Goal: Task Accomplishment & Management: Use online tool/utility

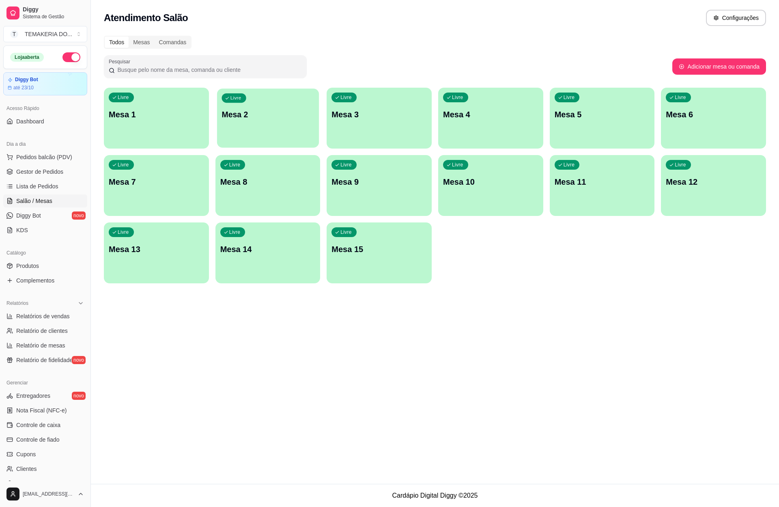
click at [259, 122] on div "Livre Mesa 2" at bounding box center [268, 113] width 102 height 50
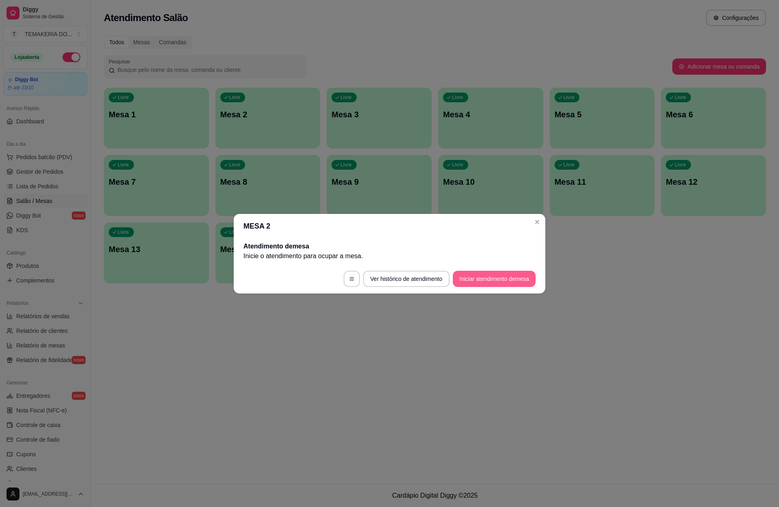
click at [483, 278] on button "Iniciar atendimento de mesa" at bounding box center [494, 279] width 83 height 16
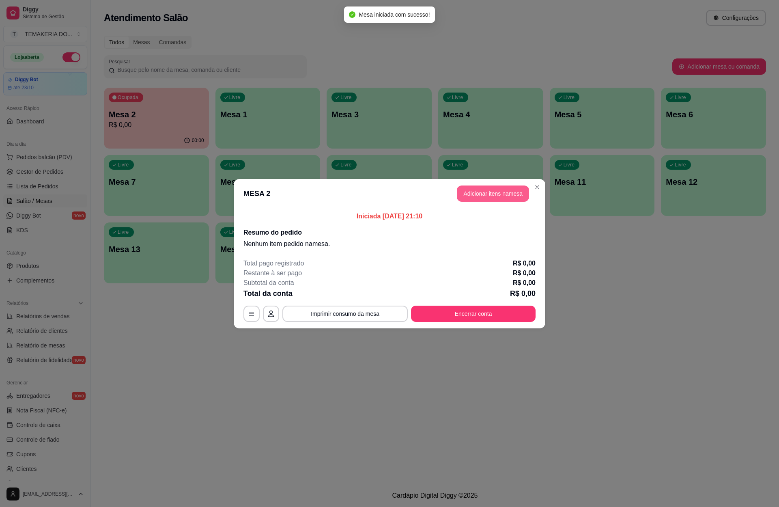
click at [474, 195] on button "Adicionar itens na mesa" at bounding box center [493, 193] width 72 height 16
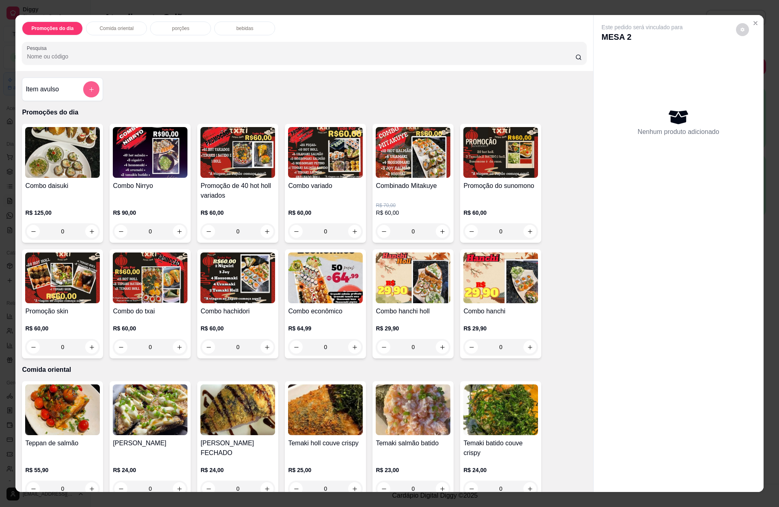
click at [88, 91] on icon "add-separate-item" at bounding box center [91, 89] width 6 height 6
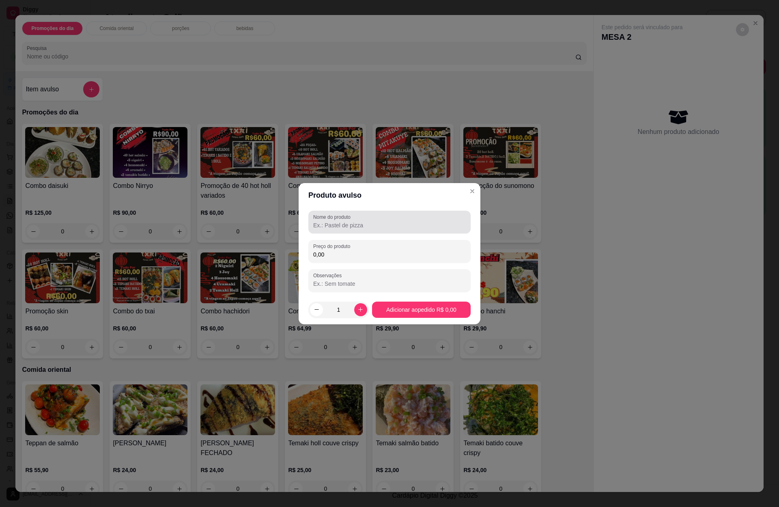
click at [339, 219] on label "Nome do produto" at bounding box center [333, 216] width 40 height 7
click at [339, 221] on input "Nome do produto" at bounding box center [389, 225] width 153 height 8
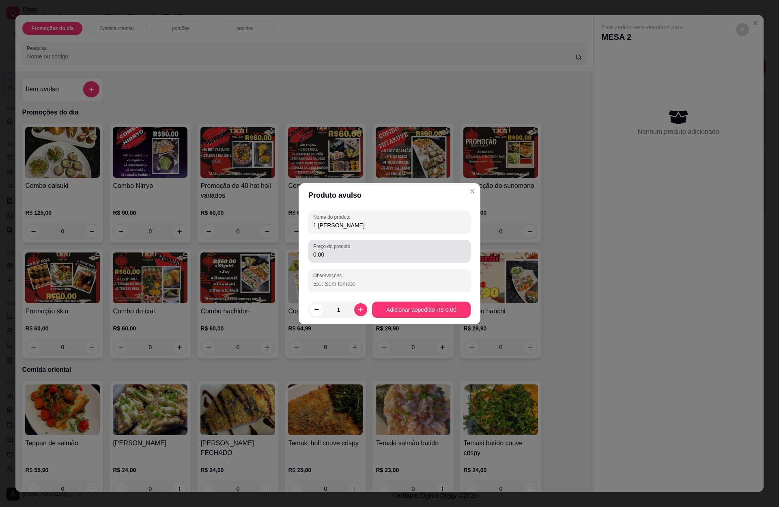
type input "1 [PERSON_NAME]"
click at [326, 260] on div "Preço do produto 0,00" at bounding box center [389, 251] width 162 height 23
type input "190,00"
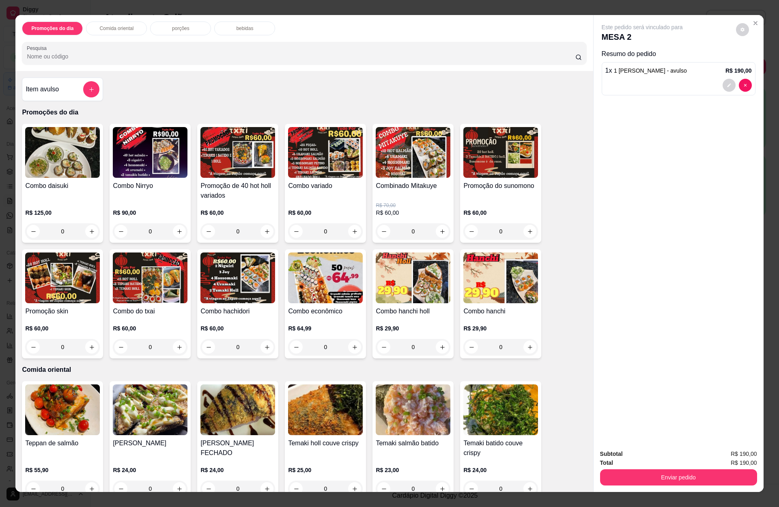
click at [248, 26] on p "bebidas" at bounding box center [244, 28] width 17 height 6
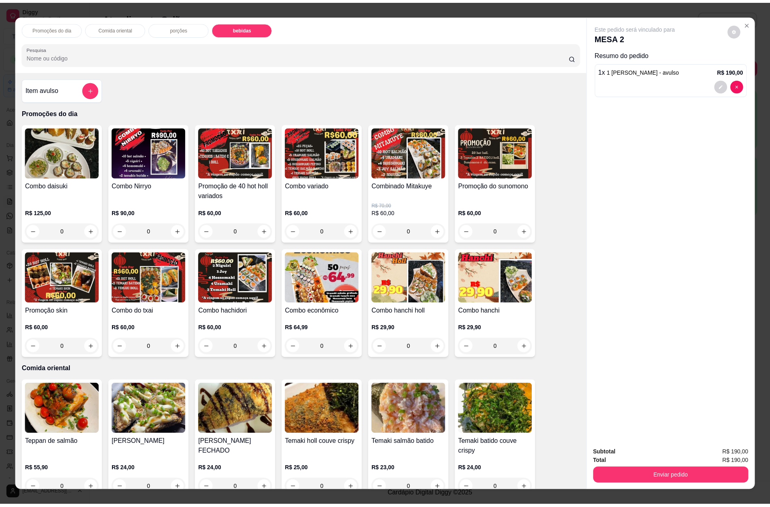
scroll to position [11, 0]
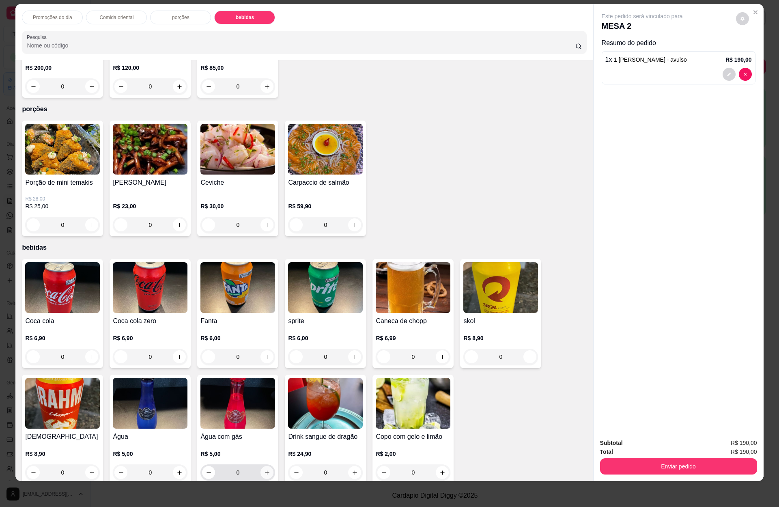
click at [264, 470] on icon "increase-product-quantity" at bounding box center [267, 473] width 6 height 6
type input "1"
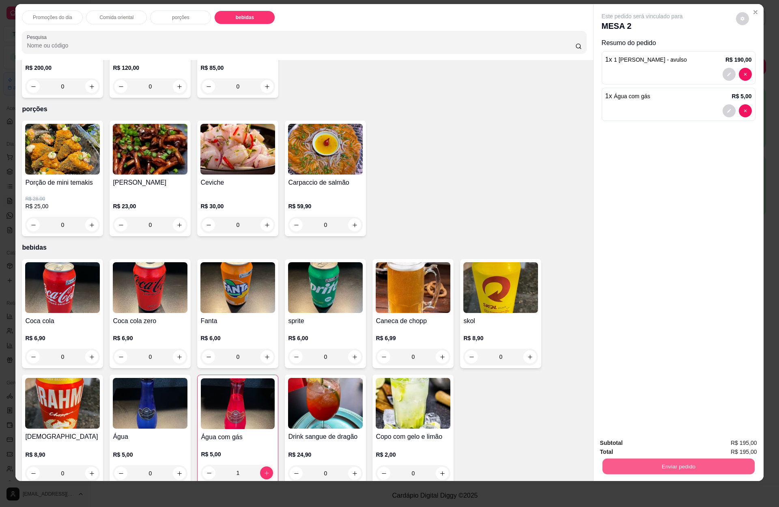
click at [659, 464] on button "Enviar pedido" at bounding box center [678, 466] width 152 height 16
click at [736, 439] on button "Enviar pedido" at bounding box center [735, 446] width 46 height 15
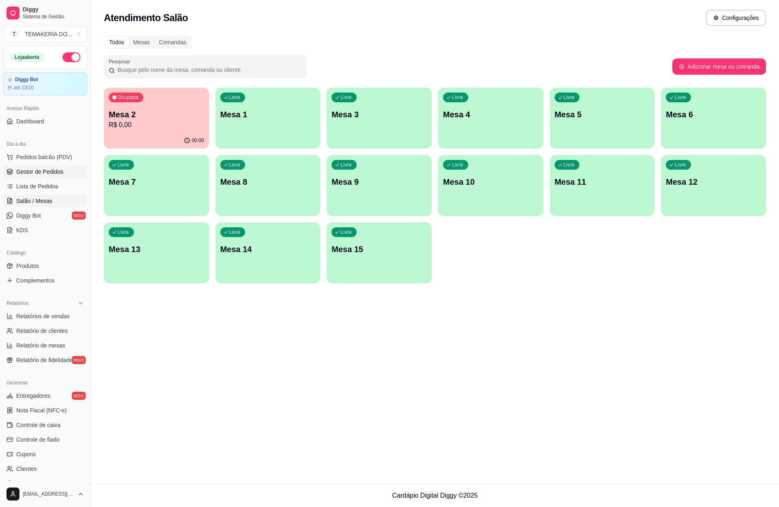
click at [47, 172] on span "Gestor de Pedidos" at bounding box center [39, 172] width 47 height 8
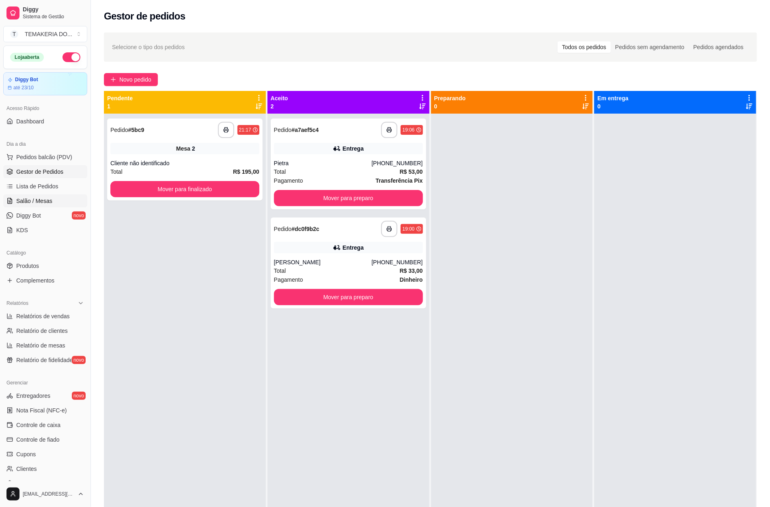
click at [37, 197] on span "Salão / Mesas" at bounding box center [34, 201] width 36 height 8
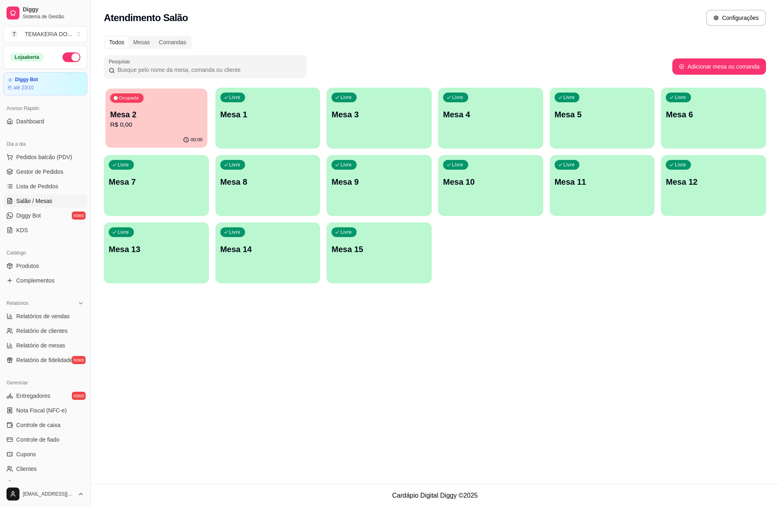
click at [157, 123] on p "R$ 0,00" at bounding box center [156, 124] width 93 height 9
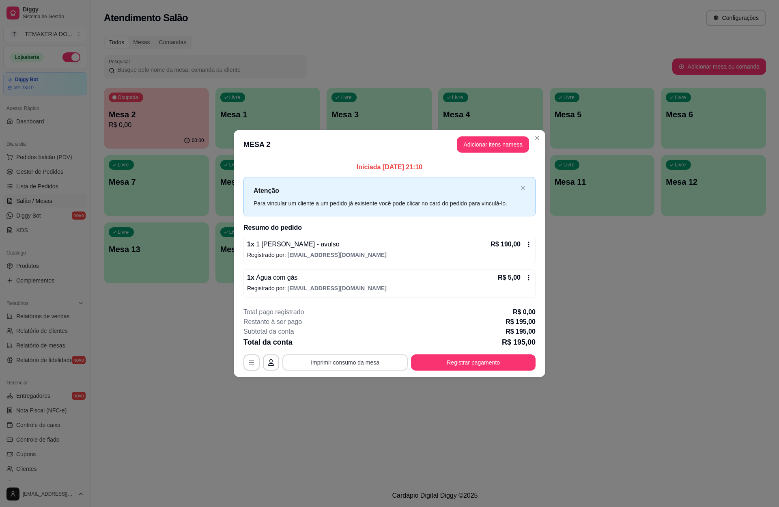
click at [367, 367] on button "Imprimir consumo da mesa" at bounding box center [344, 362] width 125 height 16
click at [473, 363] on button "Registrar pagamento" at bounding box center [473, 362] width 125 height 16
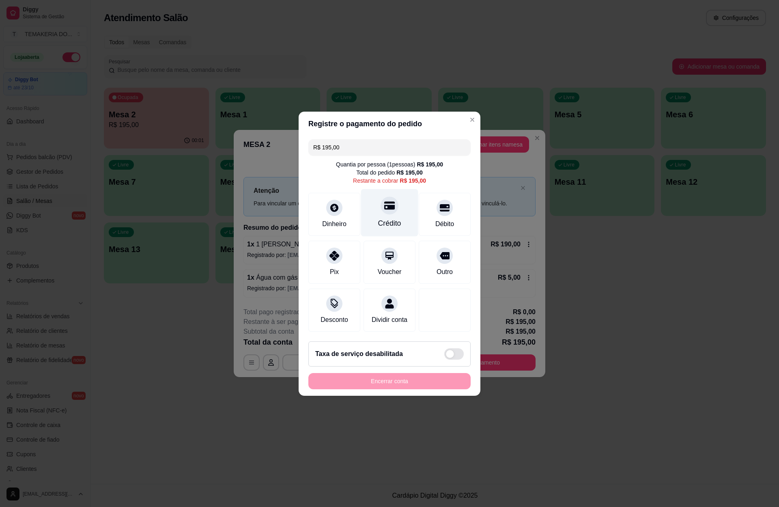
click at [390, 205] on icon at bounding box center [389, 205] width 11 height 11
type input "R$ 0,00"
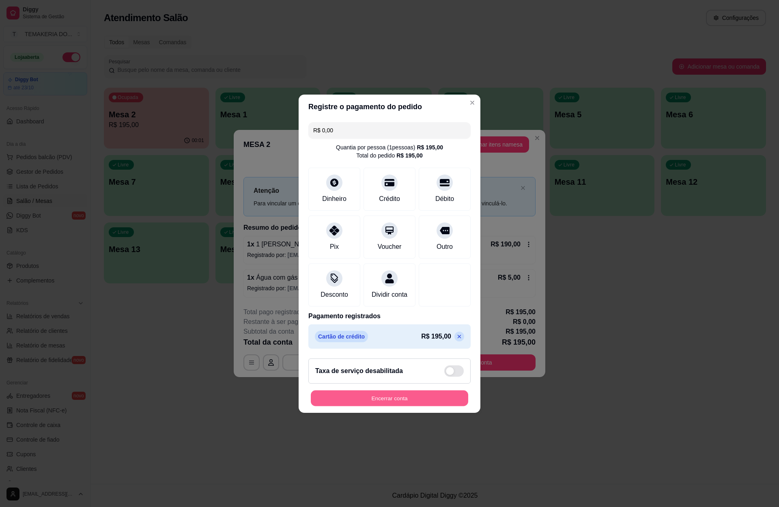
click at [362, 402] on button "Encerrar conta" at bounding box center [389, 398] width 157 height 16
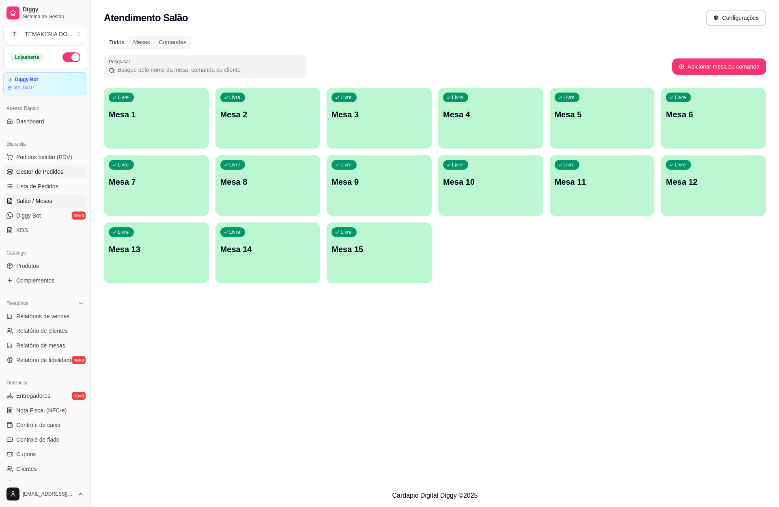
click at [45, 175] on span "Gestor de Pedidos" at bounding box center [39, 172] width 47 height 8
